Goal: Task Accomplishment & Management: Use online tool/utility

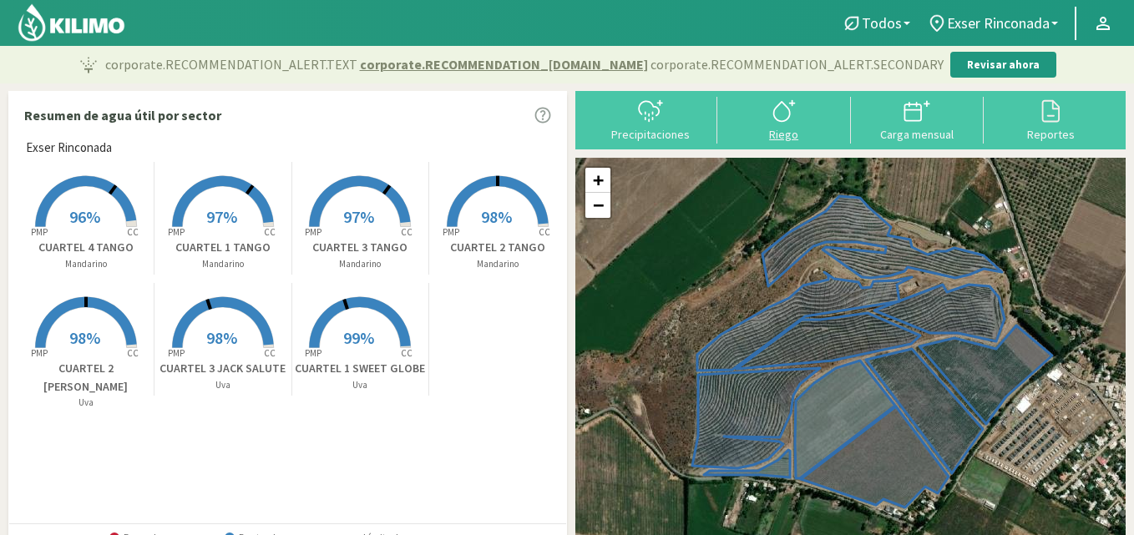
click at [783, 126] on svg-icon at bounding box center [784, 120] width 27 height 15
select select "1: Object"
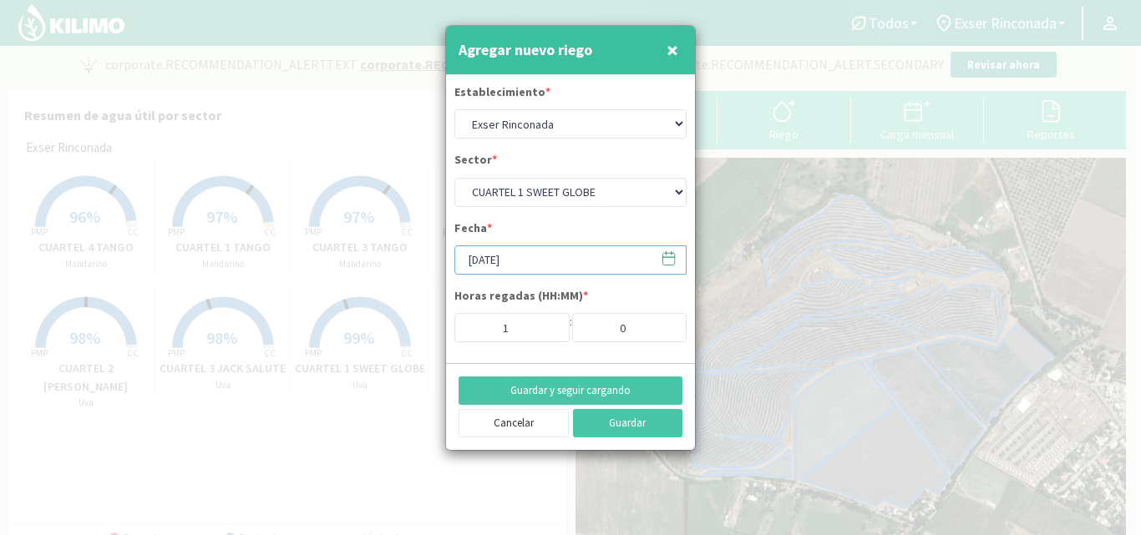
click at [524, 261] on input "[DATE]" at bounding box center [570, 260] width 232 height 29
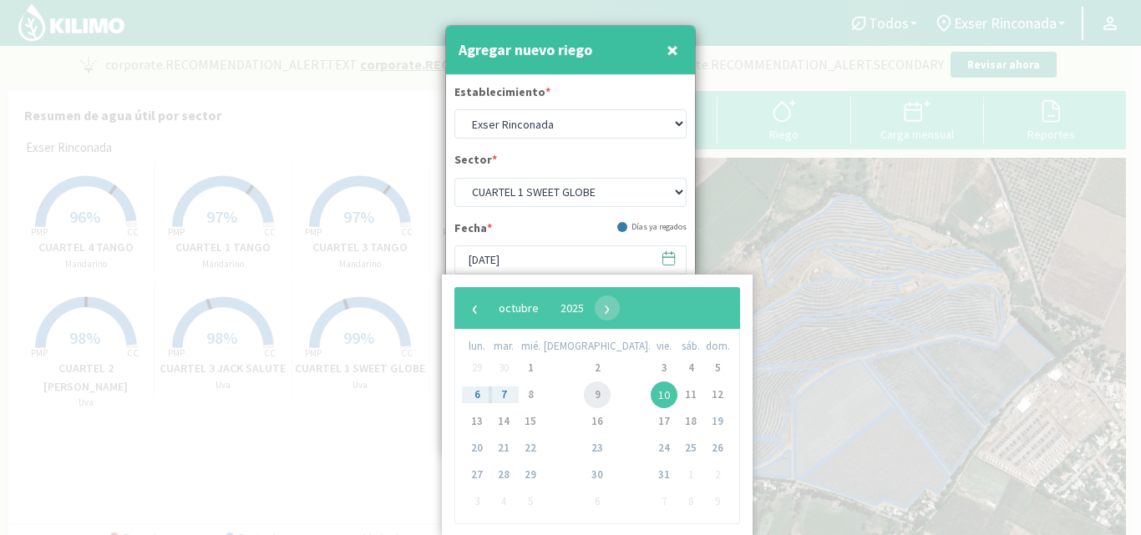
click at [584, 396] on span "9" at bounding box center [597, 395] width 27 height 27
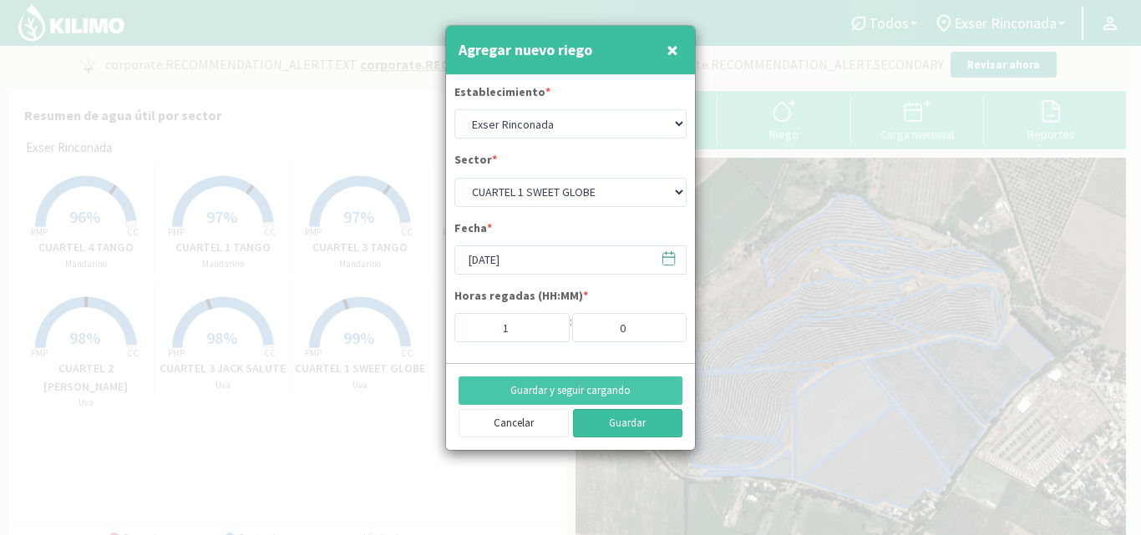
click at [644, 425] on button "Guardar" at bounding box center [628, 423] width 110 height 28
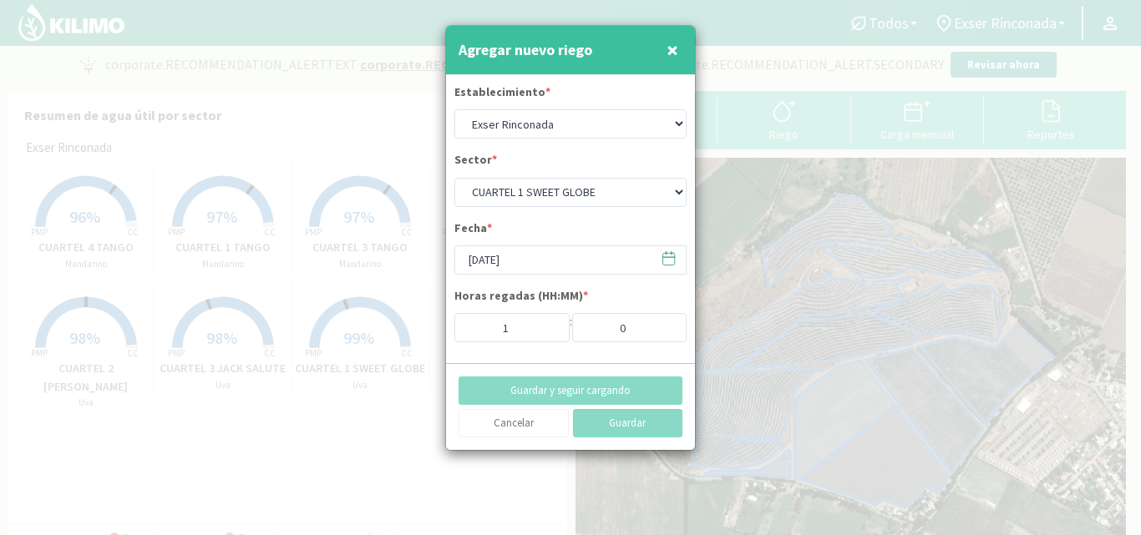
type input "[DATE]"
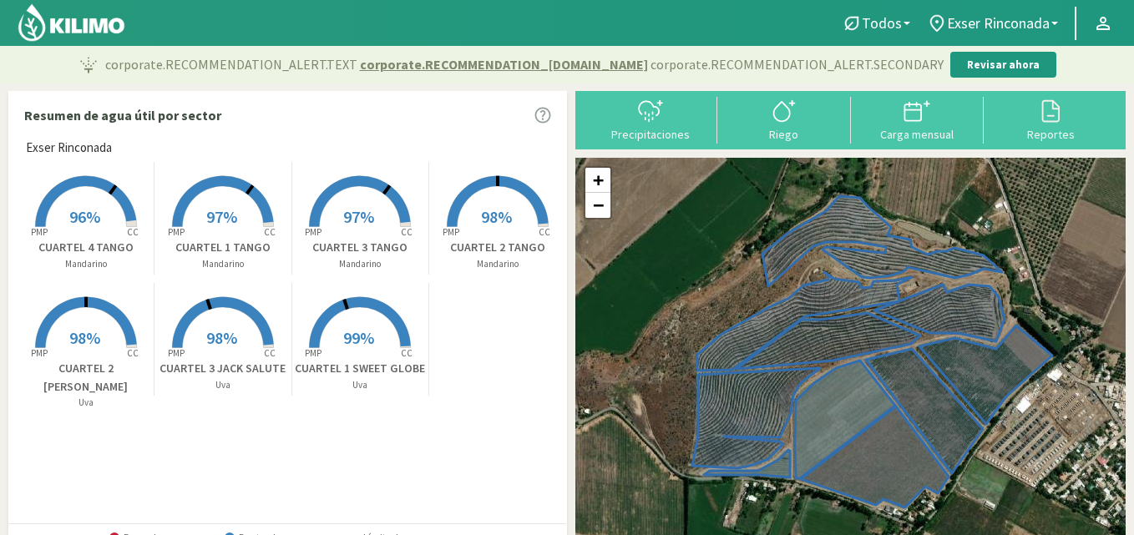
click at [80, 332] on span "98%" at bounding box center [84, 337] width 31 height 21
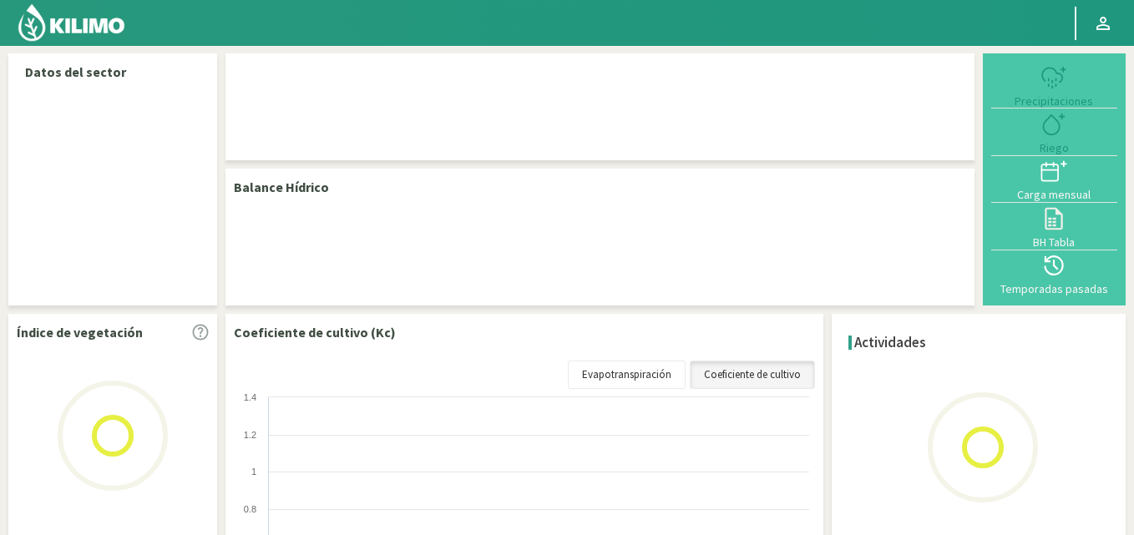
select select "1: Object"
select select "3: Object"
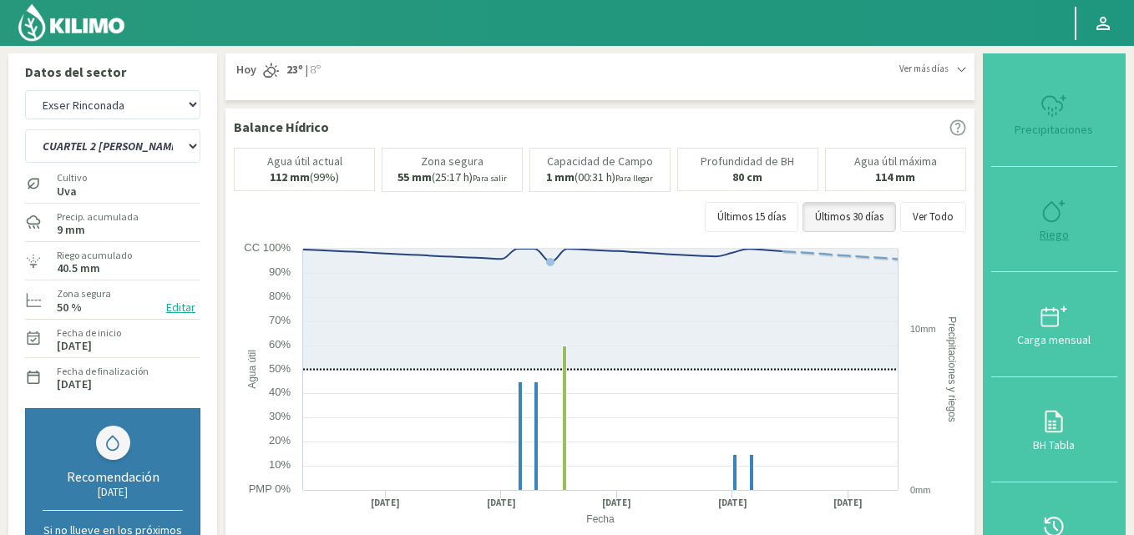
type input "1"
click at [1066, 225] on svg-icon at bounding box center [1054, 220] width 27 height 15
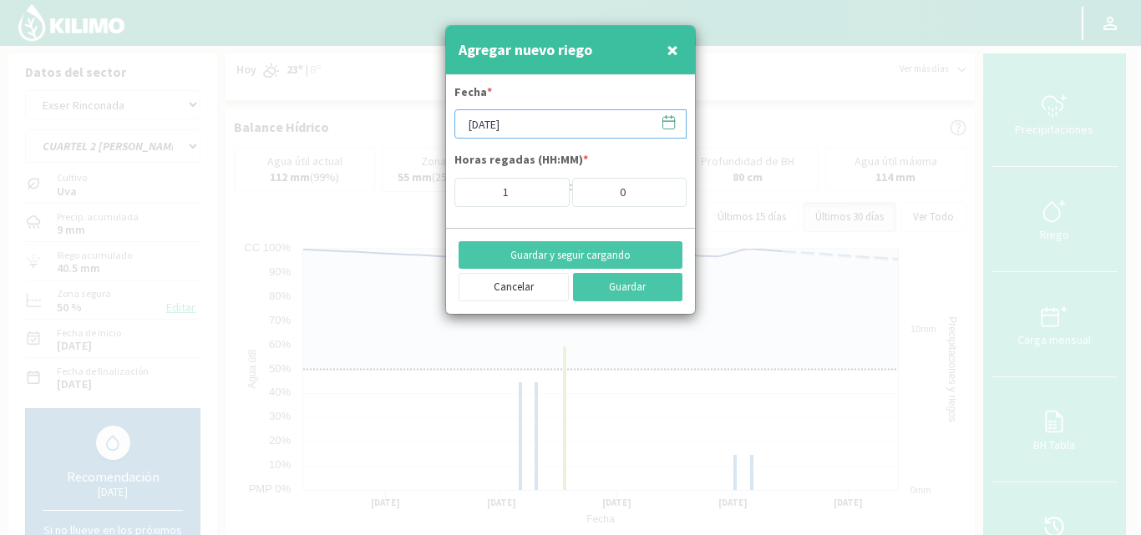
click at [524, 125] on input "[DATE]" at bounding box center [570, 123] width 232 height 29
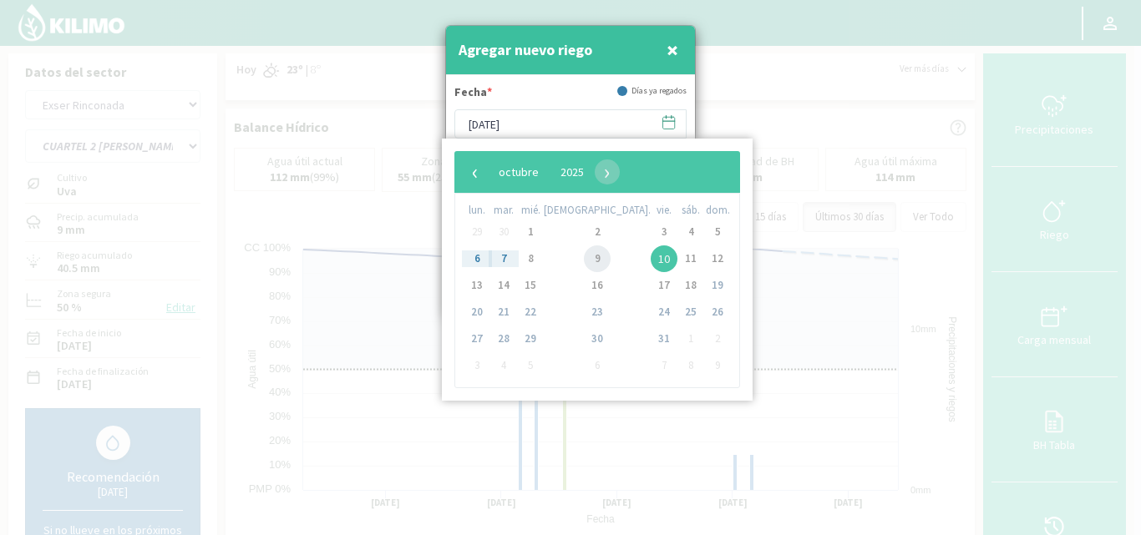
click at [584, 256] on span "9" at bounding box center [597, 259] width 27 height 27
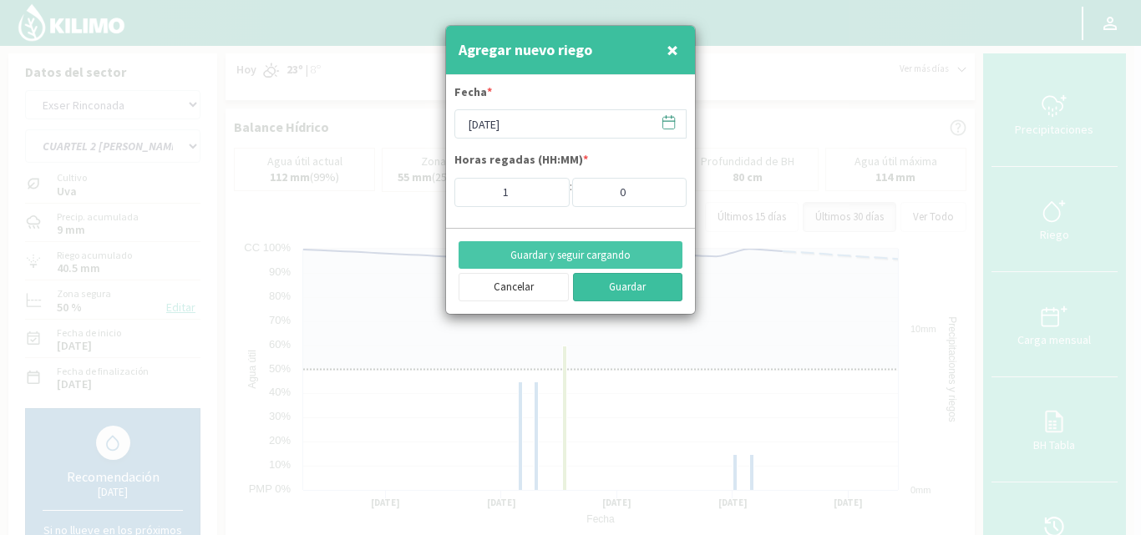
click at [631, 288] on button "Guardar" at bounding box center [628, 287] width 110 height 28
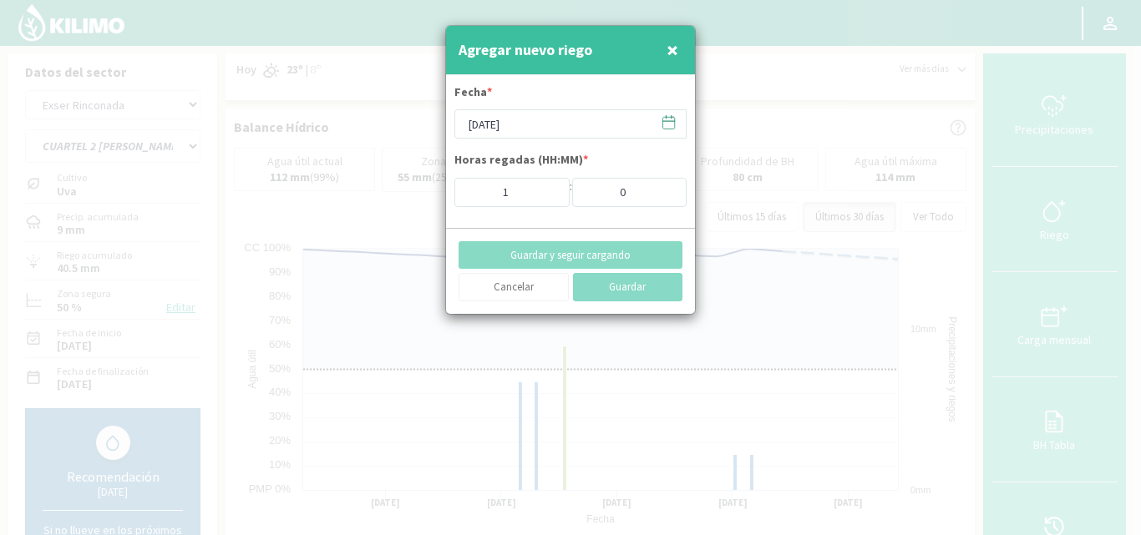
type input "[DATE]"
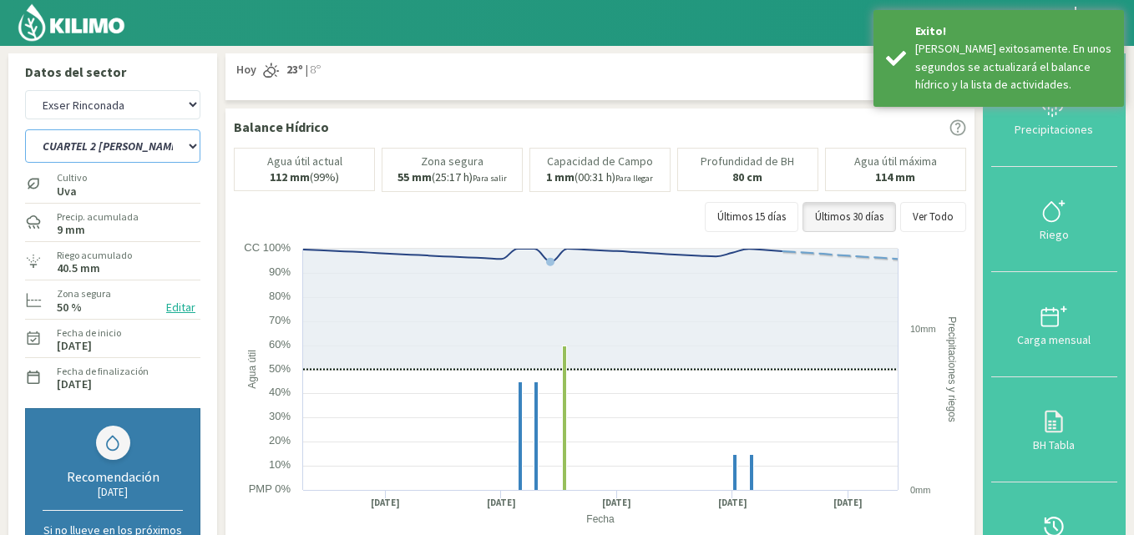
click at [140, 153] on select "CUARTEL 1 SWEET GLOBE CUARTEL 1 TANGO CUARTEL 2 TANGO CUARTEL 2 [PERSON_NAME] C…" at bounding box center [112, 145] width 175 height 33
select select "4: Object"
click at [25, 129] on select "CUARTEL 1 SWEET GLOBE CUARTEL 1 TANGO CUARTEL 2 TANGO CUARTEL 2 [PERSON_NAME] C…" at bounding box center [112, 145] width 175 height 33
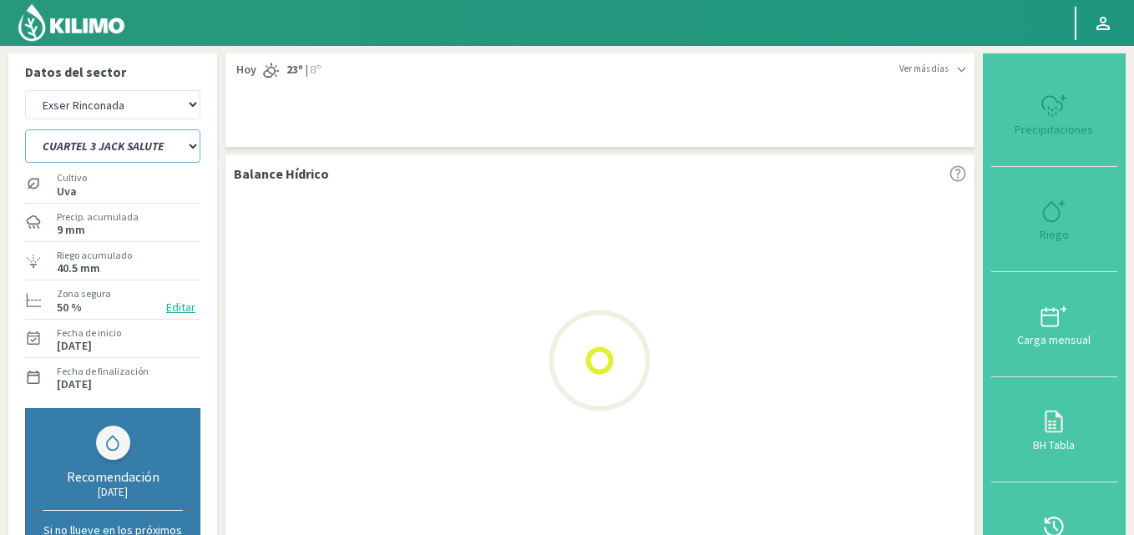
select select "4: Object"
select select "11: Object"
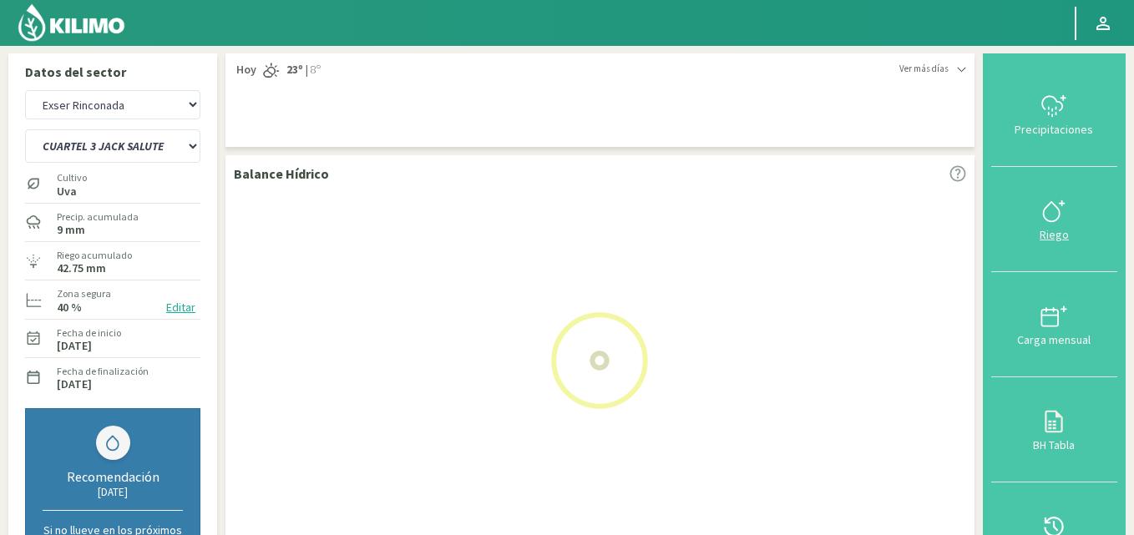
click at [1061, 238] on div "Riego" at bounding box center [1054, 235] width 116 height 12
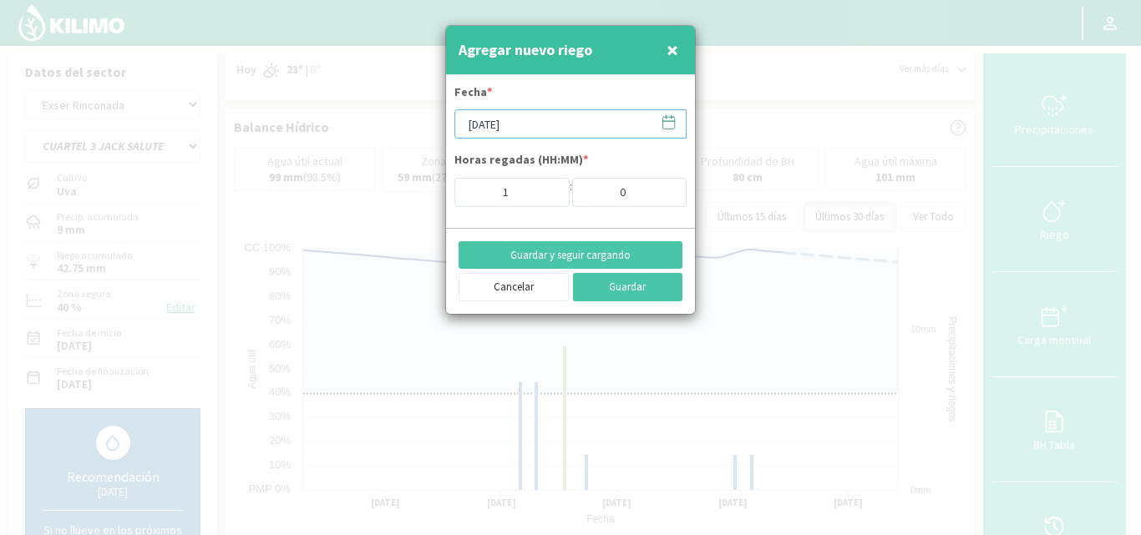
click at [541, 118] on input "[DATE]" at bounding box center [570, 123] width 232 height 29
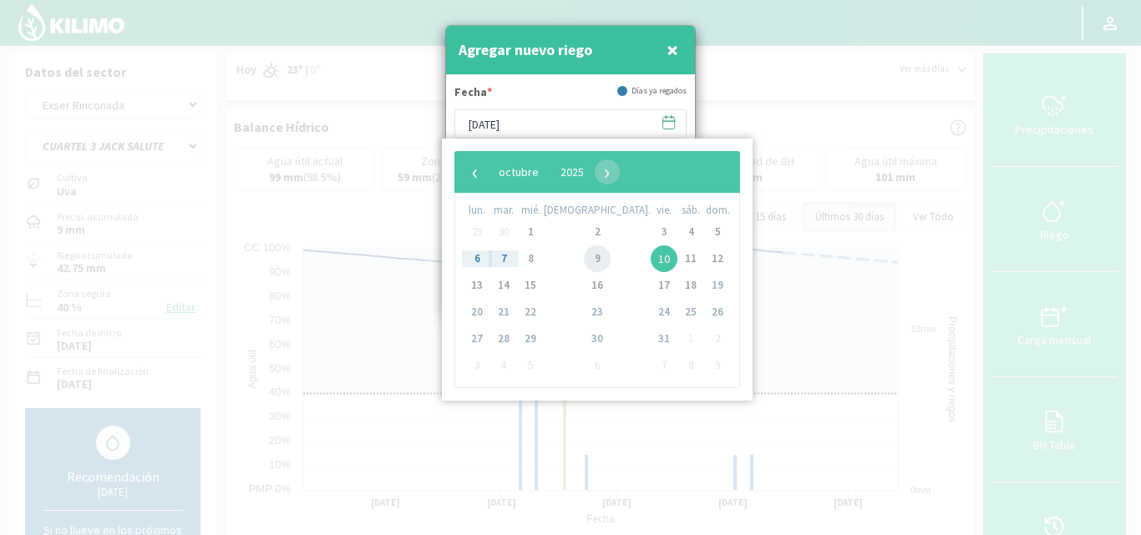
click at [584, 258] on span "9" at bounding box center [597, 259] width 27 height 27
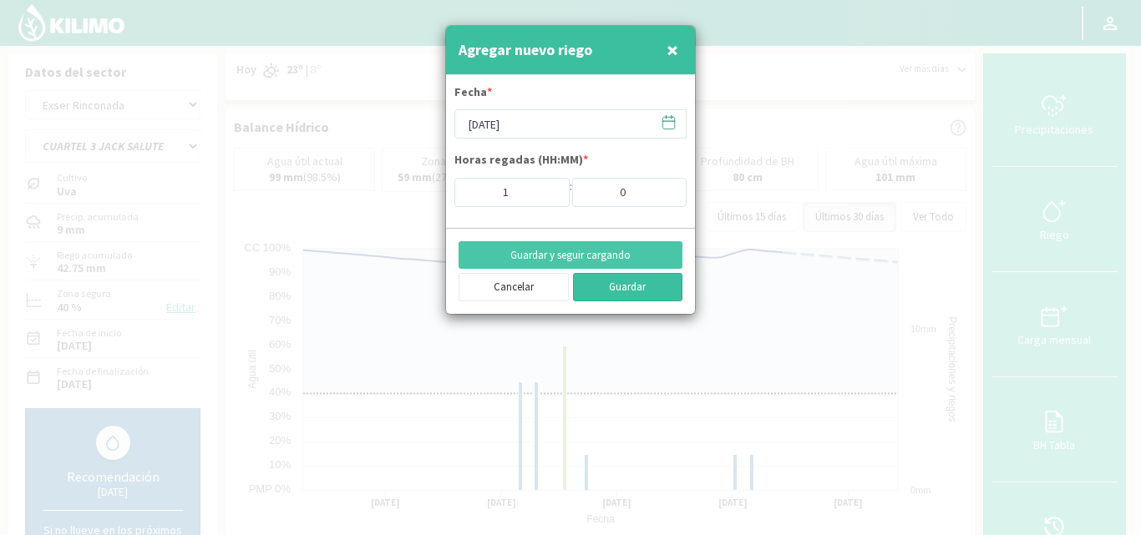
click at [617, 285] on button "Guardar" at bounding box center [628, 287] width 110 height 28
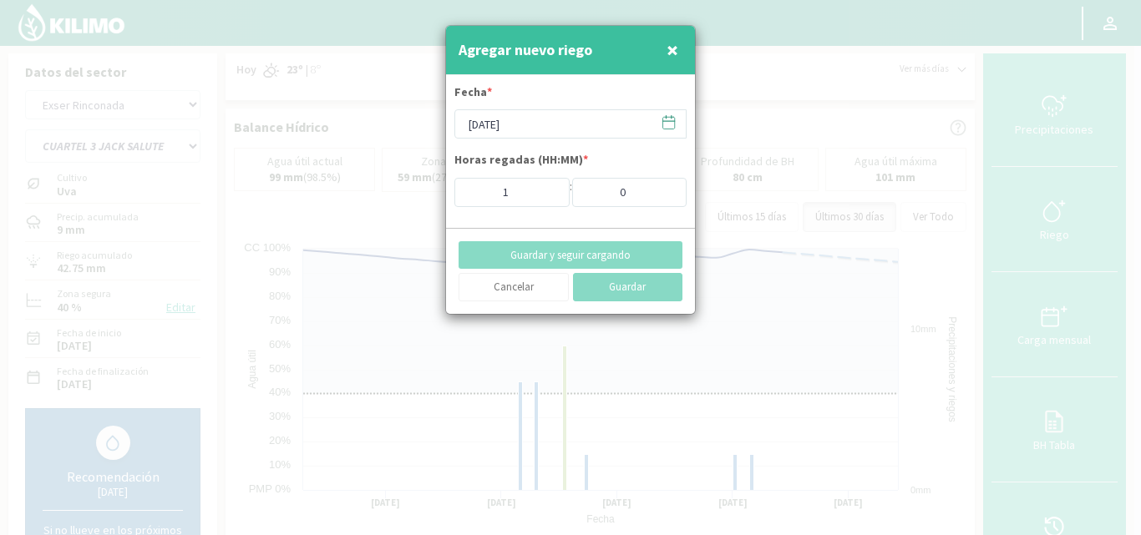
type input "[DATE]"
